Goal: Navigation & Orientation: Find specific page/section

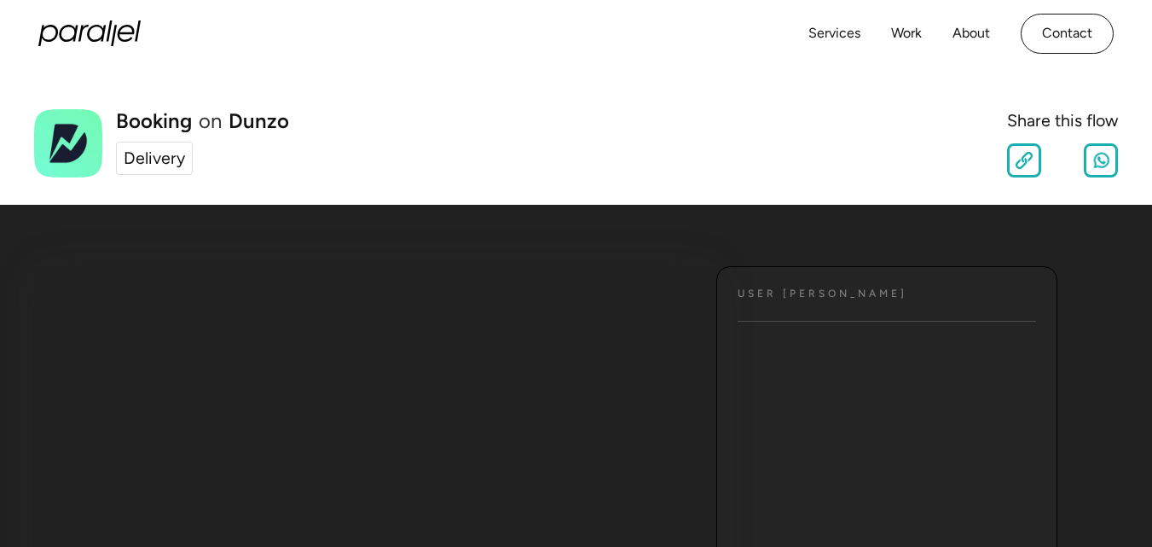
click at [163, 158] on div "Delivery" at bounding box center [154, 159] width 61 height 26
click at [837, 32] on link "Services" at bounding box center [834, 33] width 52 height 25
